Goal: Information Seeking & Learning: Learn about a topic

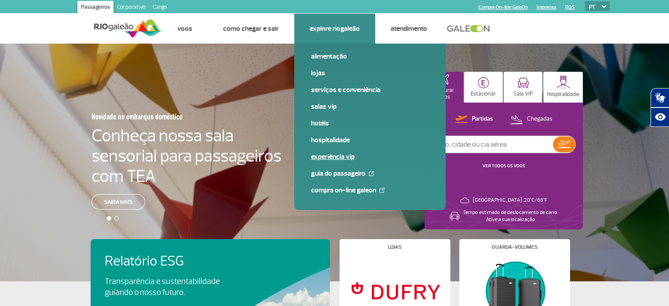
click at [322, 155] on link "Experiência VIP" at bounding box center [370, 157] width 118 height 10
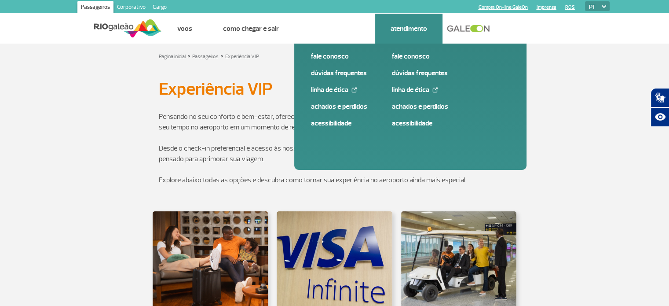
click at [417, 27] on link "Atendimento" at bounding box center [409, 28] width 37 height 9
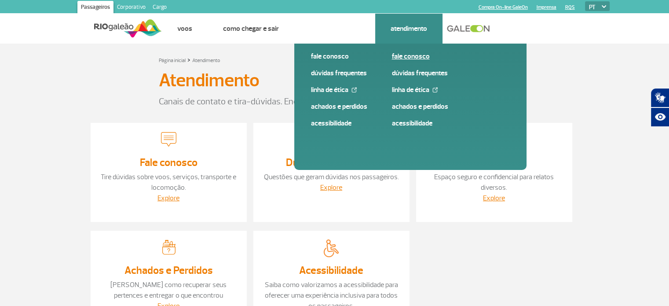
click at [413, 59] on link "Fale conosco" at bounding box center [451, 56] width 118 height 10
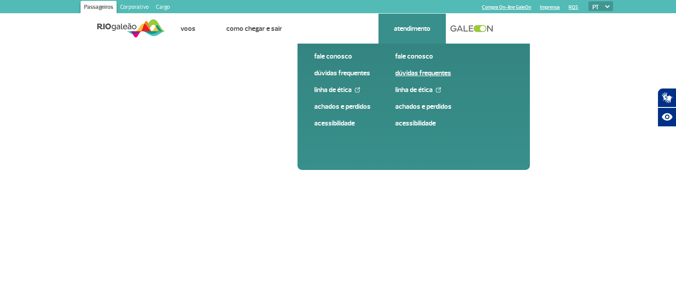
click at [418, 73] on link "Dúvidas Frequentes" at bounding box center [454, 73] width 118 height 10
click at [414, 74] on link "Dúvidas Frequentes" at bounding box center [454, 73] width 118 height 10
click at [414, 106] on link "Achados e Perdidos" at bounding box center [454, 107] width 118 height 10
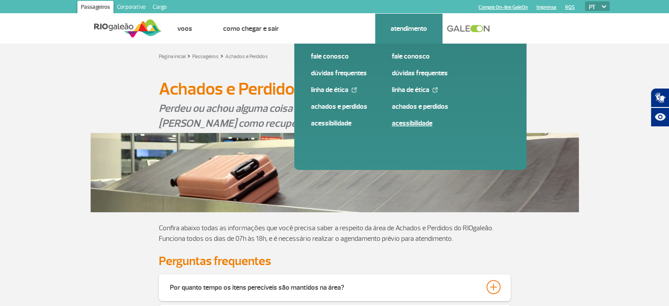
click at [408, 123] on link "Acessibilidade" at bounding box center [451, 123] width 118 height 10
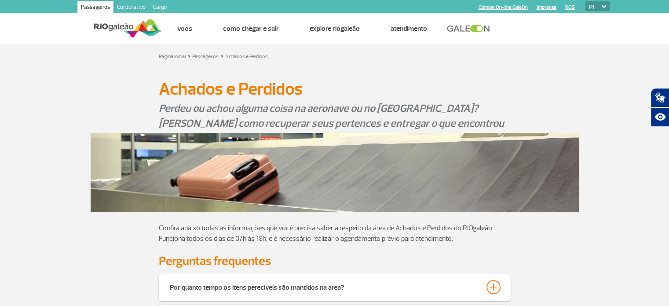
click at [134, 10] on link "Corporativo" at bounding box center [132, 8] width 36 height 14
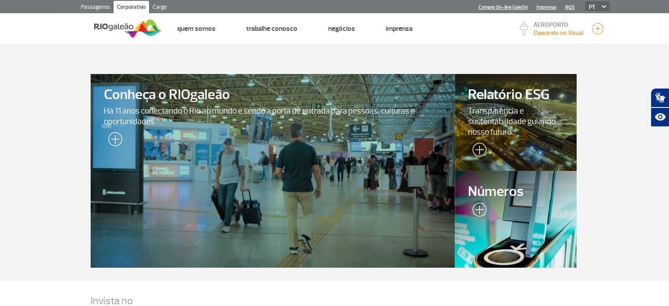
click at [88, 6] on link "Passageiros" at bounding box center [95, 8] width 36 height 14
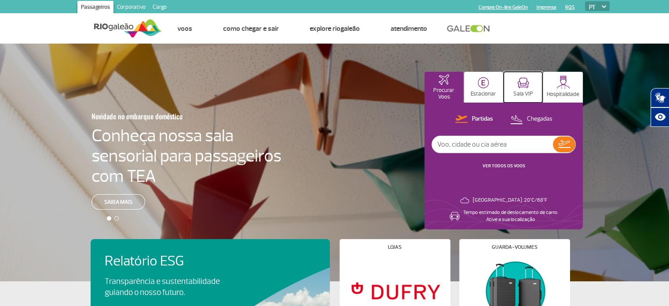
click at [519, 91] on p "Sala VIP" at bounding box center [524, 94] width 20 height 7
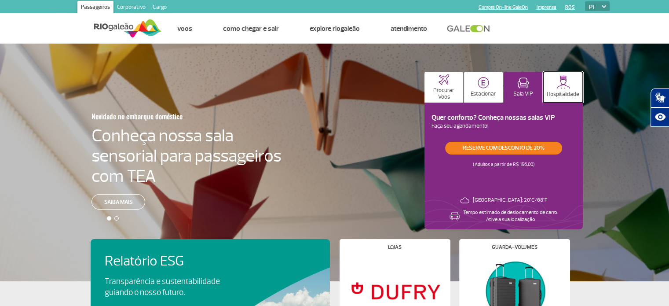
click at [551, 85] on button "Hospitalidade" at bounding box center [564, 87] width 40 height 31
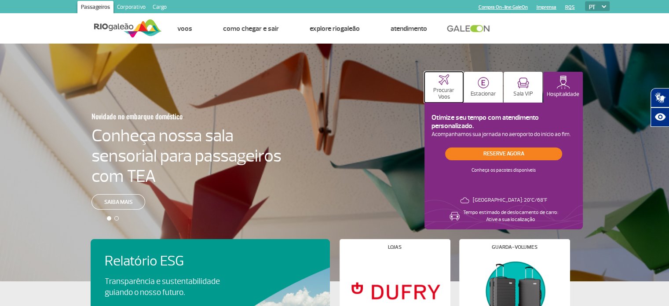
click at [452, 92] on p "Procurar Voos" at bounding box center [444, 93] width 30 height 13
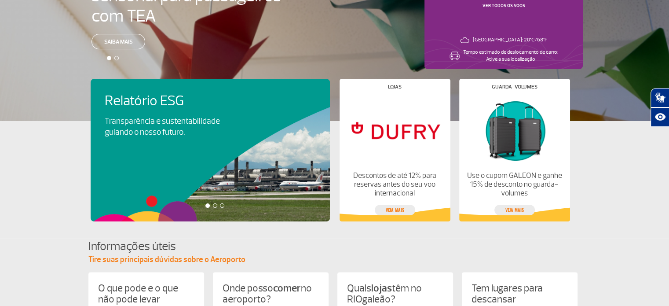
scroll to position [176, 0]
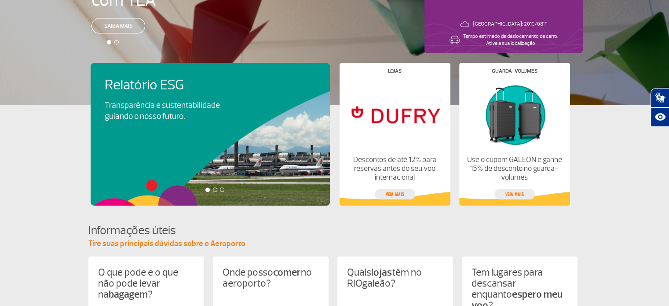
click at [215, 190] on div at bounding box center [215, 189] width 4 height 4
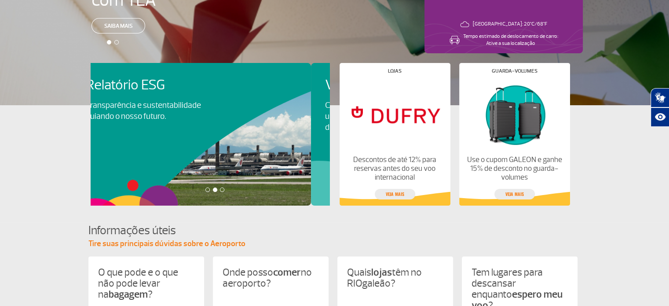
scroll to position [0, 239]
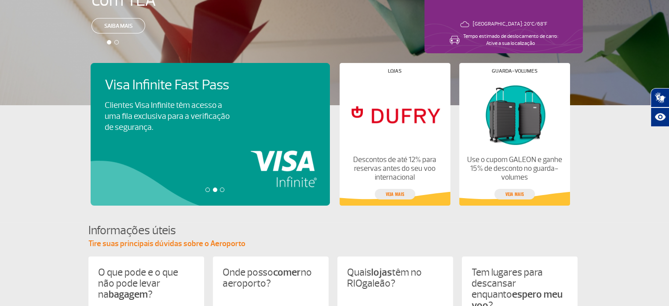
click at [223, 189] on div at bounding box center [222, 189] width 4 height 4
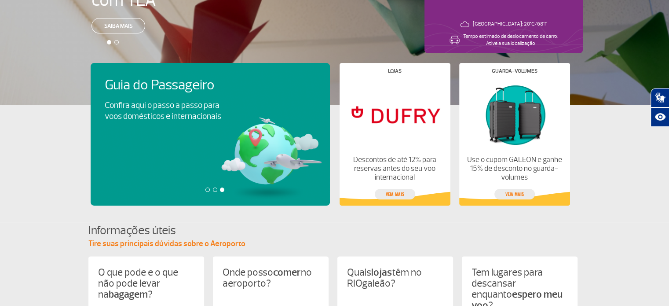
click at [207, 191] on div at bounding box center [208, 189] width 4 height 4
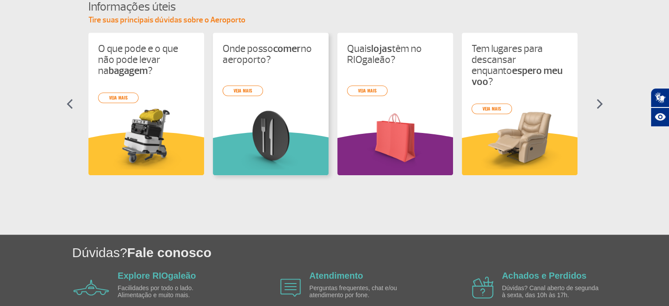
scroll to position [444, 0]
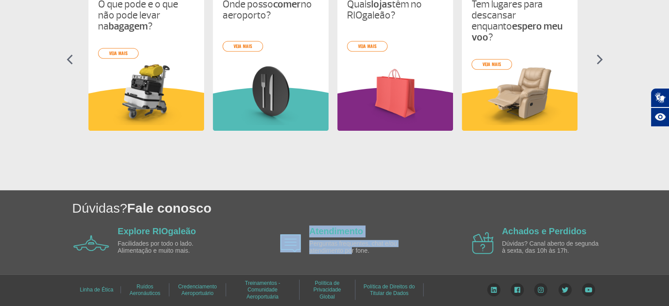
drag, startPoint x: 268, startPoint y: 226, endPoint x: 353, endPoint y: 250, distance: 87.7
click at [353, 250] on div "Explore RIOgaleão Facilidades por todo o lado. Alimentação e muito mais. Atendi…" at bounding box center [339, 243] width 530 height 36
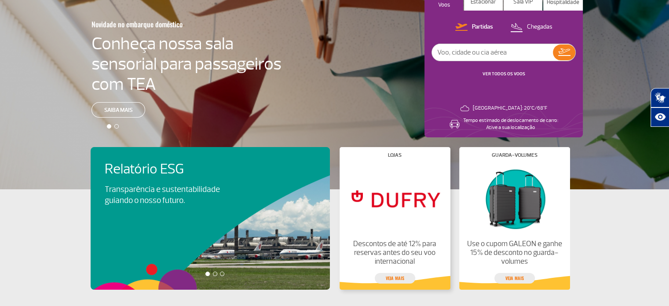
scroll to position [0, 0]
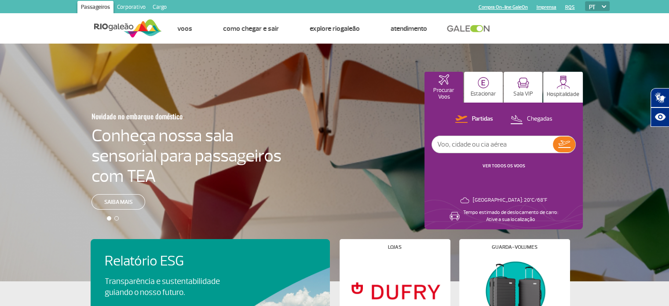
click at [131, 8] on link "Corporativo" at bounding box center [132, 8] width 36 height 14
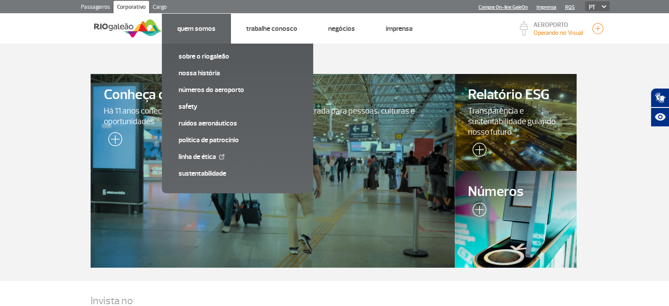
click at [191, 29] on link "Quem Somos" at bounding box center [196, 28] width 38 height 9
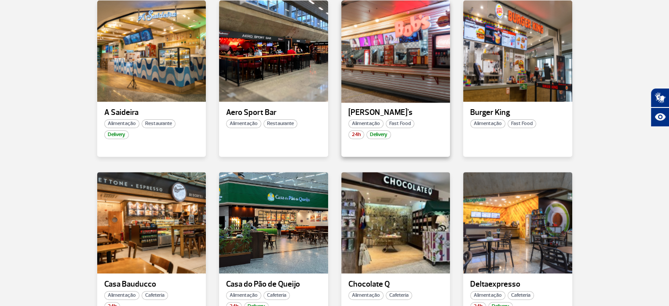
scroll to position [308, 0]
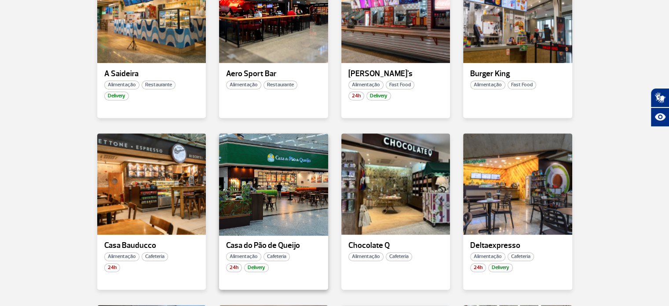
click at [296, 188] on div at bounding box center [273, 183] width 111 height 103
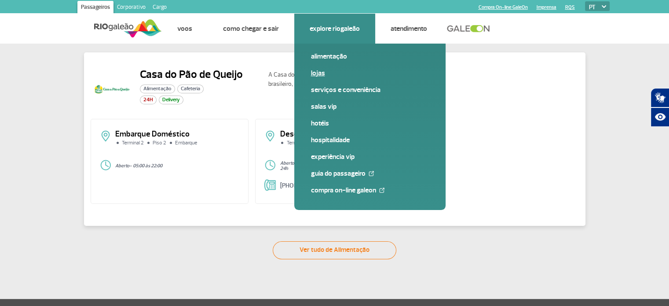
click at [317, 74] on link "Lojas" at bounding box center [370, 73] width 118 height 10
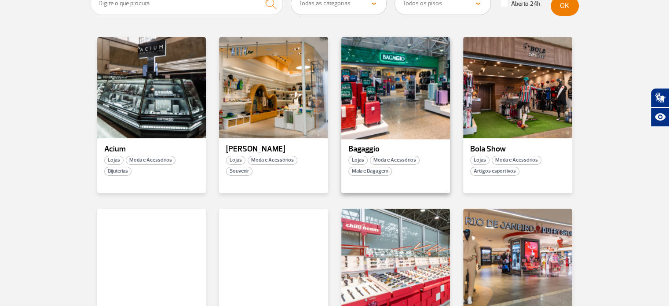
scroll to position [220, 0]
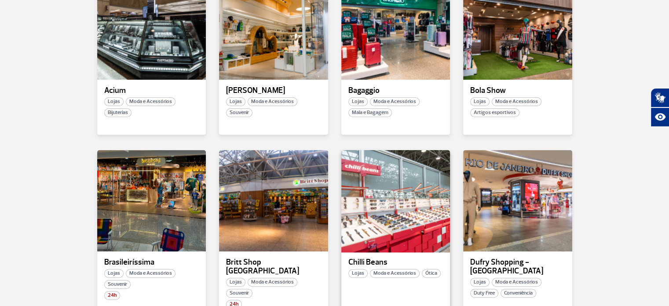
click at [375, 198] on div at bounding box center [395, 200] width 111 height 103
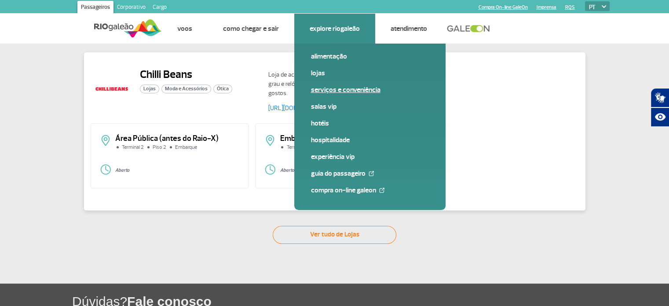
click at [326, 90] on link "Serviços e Conveniência" at bounding box center [370, 90] width 118 height 10
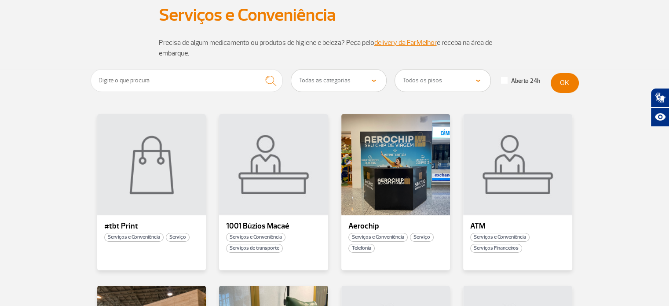
scroll to position [88, 0]
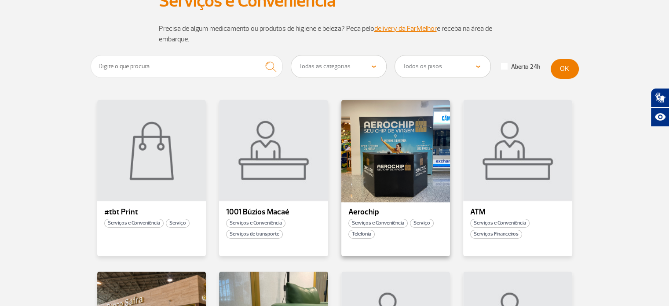
click at [405, 177] on div at bounding box center [395, 150] width 111 height 103
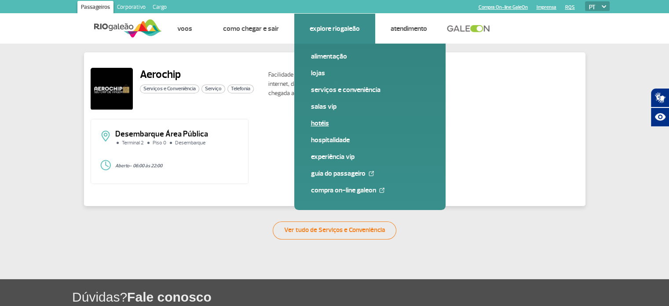
click at [323, 123] on link "Hotéis" at bounding box center [370, 123] width 118 height 10
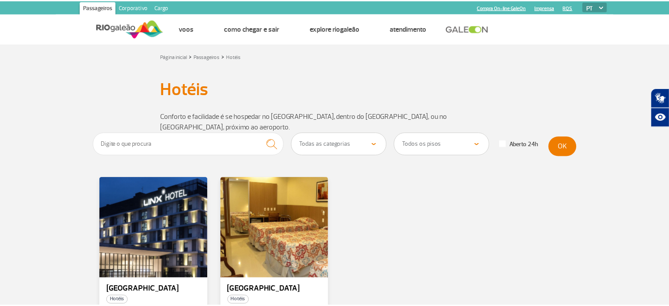
scroll to position [44, 0]
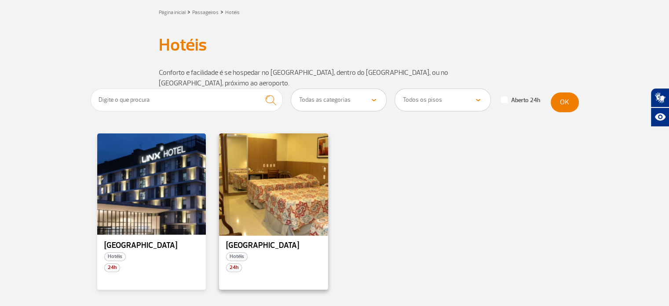
click at [250, 165] on div at bounding box center [273, 183] width 111 height 103
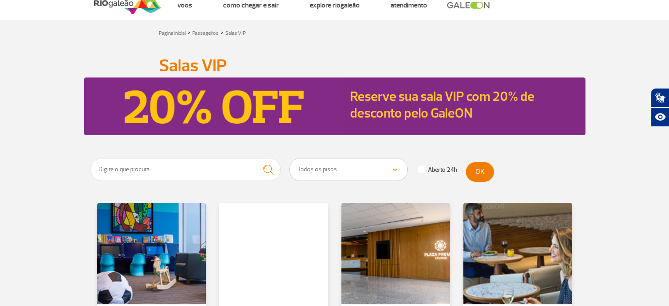
scroll to position [88, 0]
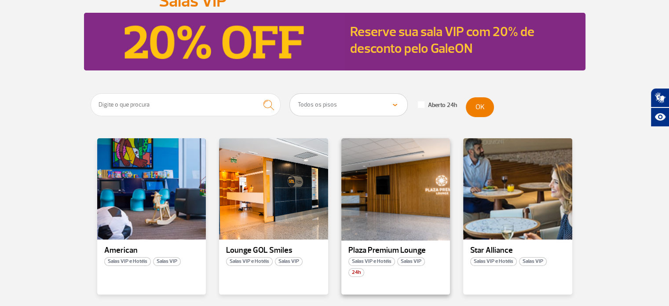
click at [396, 189] on div at bounding box center [395, 188] width 111 height 103
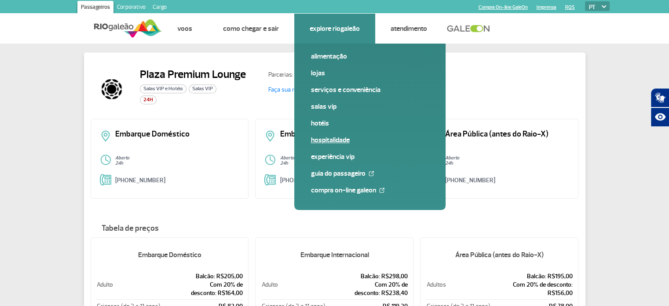
click at [327, 139] on link "Hospitalidade" at bounding box center [370, 140] width 118 height 10
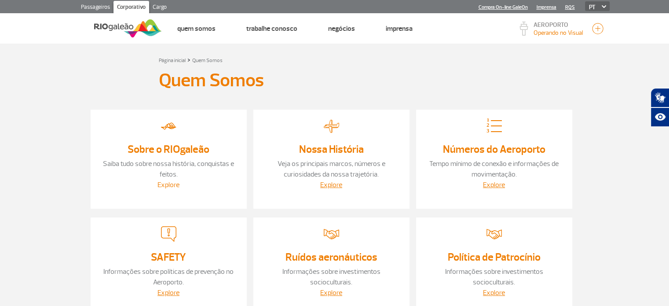
click at [175, 186] on link "Explore" at bounding box center [169, 184] width 22 height 9
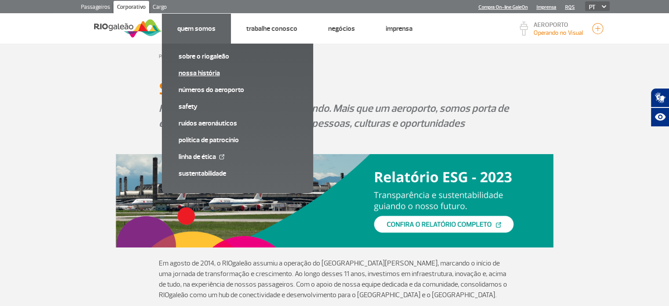
click at [200, 76] on link "Nossa História" at bounding box center [238, 73] width 118 height 10
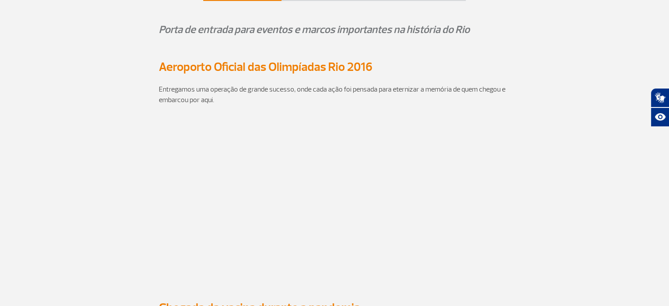
scroll to position [308, 0]
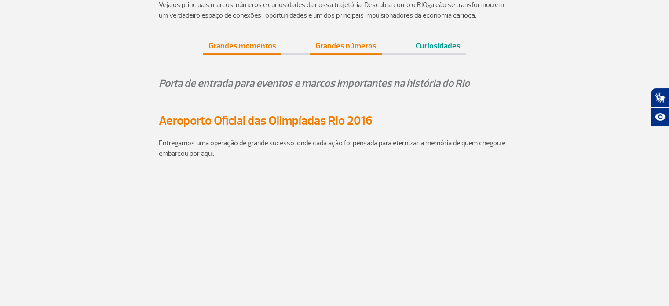
click at [357, 47] on link "Grandes números" at bounding box center [346, 42] width 72 height 22
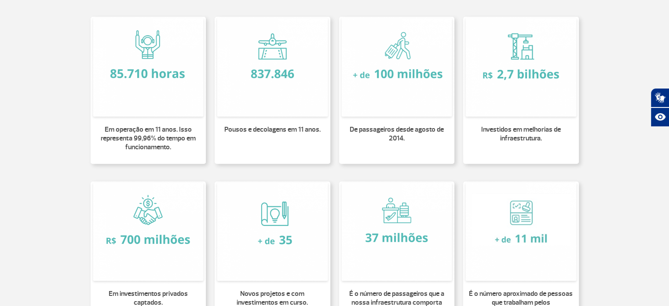
scroll to position [156, 0]
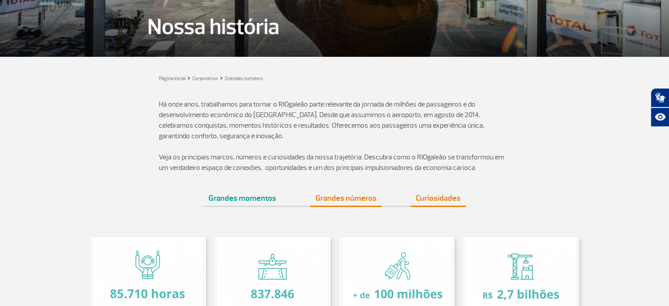
click at [426, 197] on link "Curiosidades" at bounding box center [438, 195] width 55 height 22
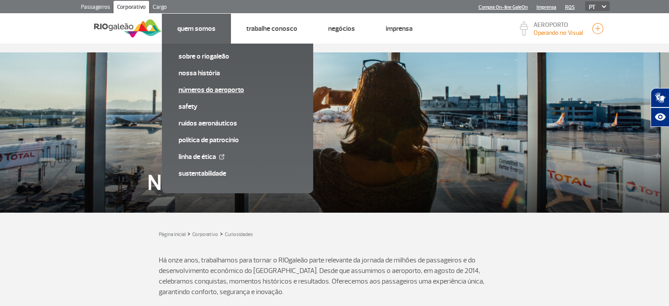
click at [203, 87] on link "Números do Aeroporto" at bounding box center [238, 90] width 118 height 10
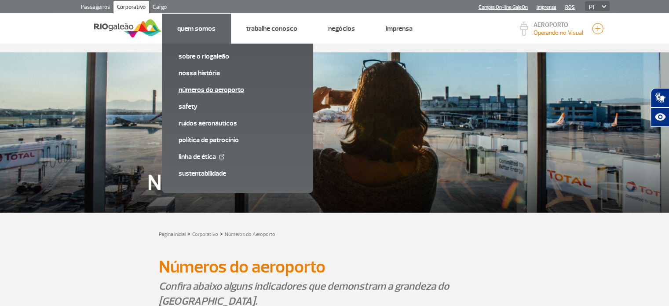
click at [211, 91] on link "Números do Aeroporto" at bounding box center [238, 90] width 118 height 10
click at [189, 107] on link "SAFETY" at bounding box center [238, 107] width 118 height 10
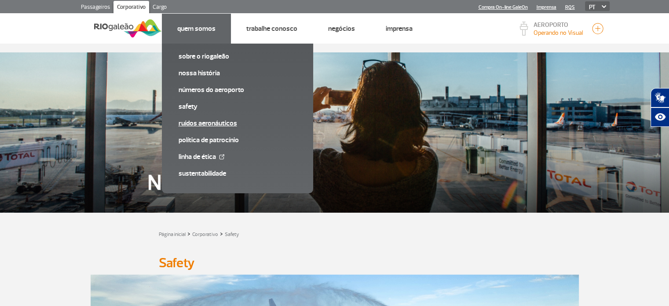
click at [198, 122] on link "Ruídos aeronáuticos" at bounding box center [238, 123] width 118 height 10
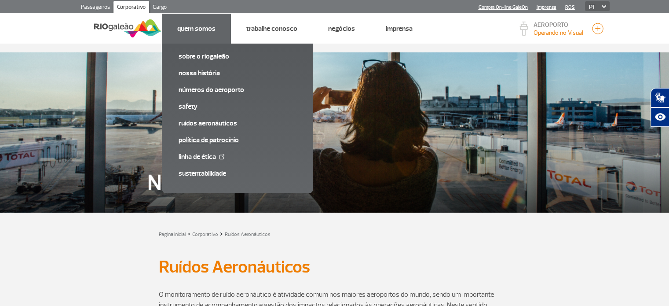
click at [194, 140] on link "Política de Patrocínio" at bounding box center [238, 140] width 118 height 10
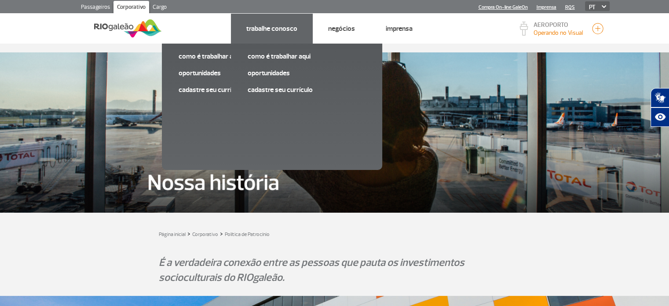
click at [275, 26] on link "Trabalhe Conosco" at bounding box center [271, 28] width 51 height 9
